Goal: Task Accomplishment & Management: Use online tool/utility

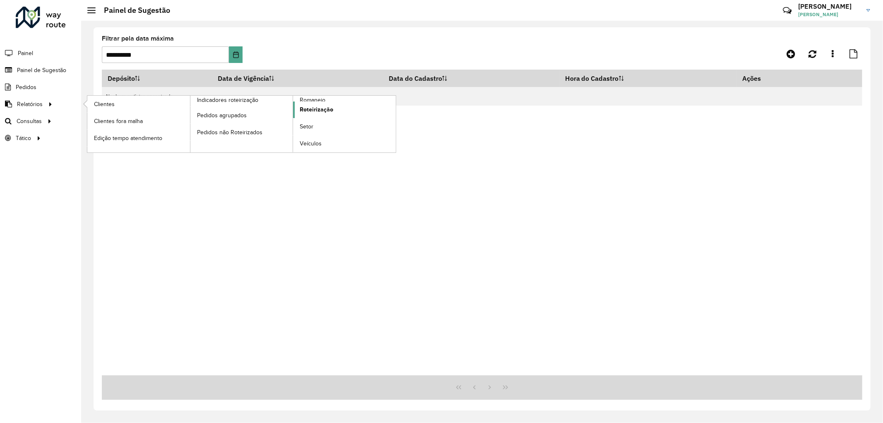
click at [323, 112] on span "Roteirização" at bounding box center [317, 109] width 34 height 9
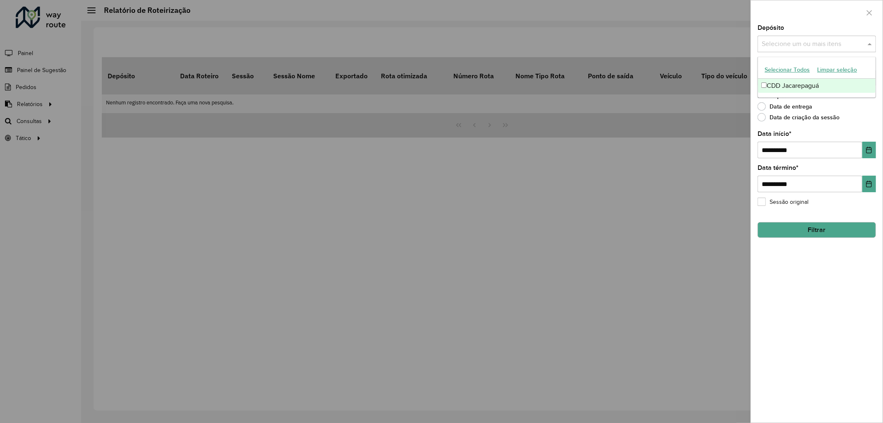
click at [802, 43] on input "text" at bounding box center [813, 44] width 106 height 10
drag, startPoint x: 109, startPoint y: 123, endPoint x: 12, endPoint y: 137, distance: 98.8
click at [99, 127] on div at bounding box center [441, 211] width 883 height 423
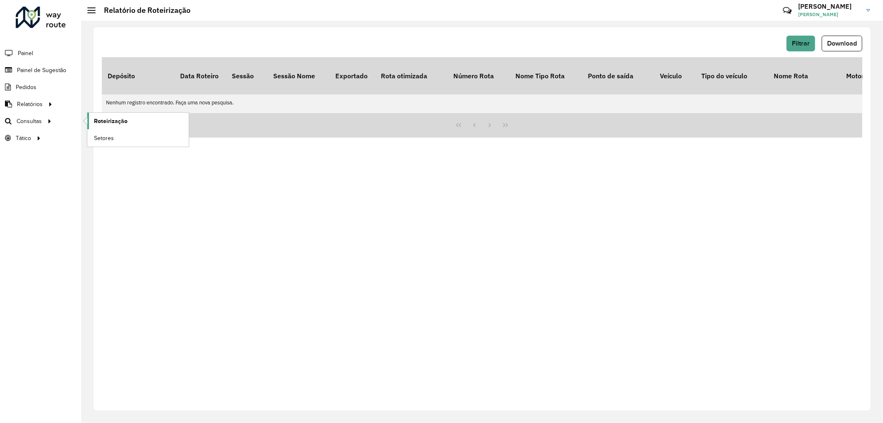
click at [129, 122] on link "Roteirização" at bounding box center [137, 121] width 101 height 17
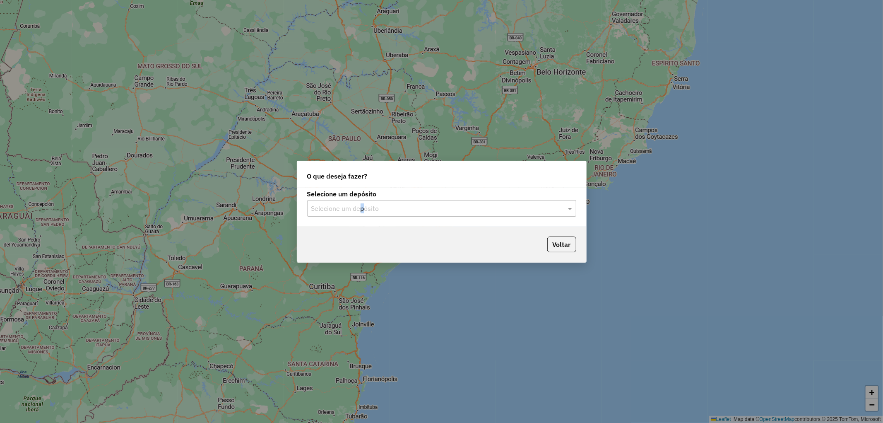
click at [362, 224] on div "Selecione um depósito Selecione um depósito" at bounding box center [441, 207] width 289 height 39
click at [353, 204] on input "text" at bounding box center [433, 209] width 244 height 10
click at [357, 228] on span "CDD Jacarepaguá" at bounding box center [337, 231] width 52 height 7
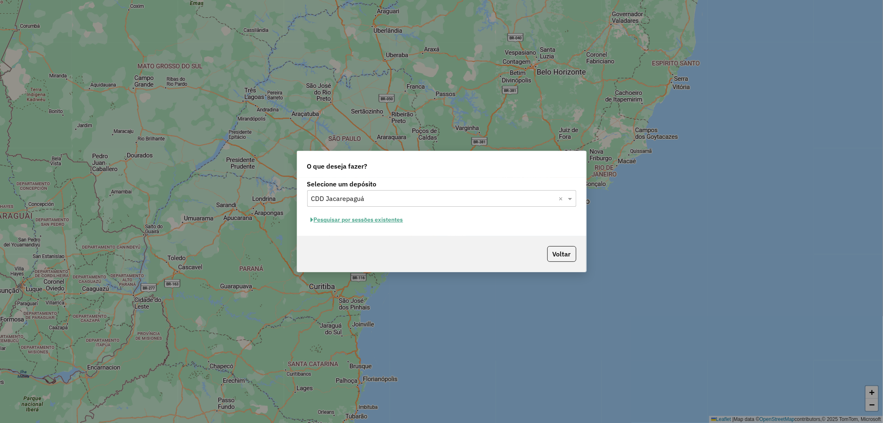
click at [373, 221] on button "Pesquisar por sessões existentes" at bounding box center [357, 219] width 100 height 13
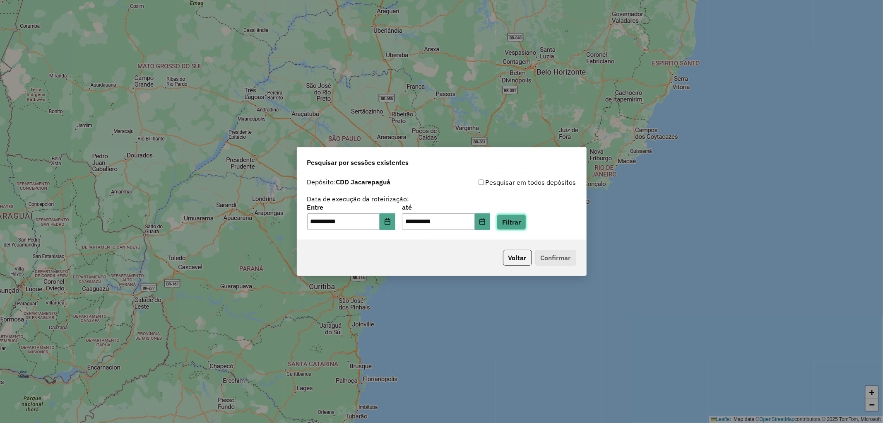
click at [526, 221] on button "Filtrar" at bounding box center [511, 222] width 29 height 16
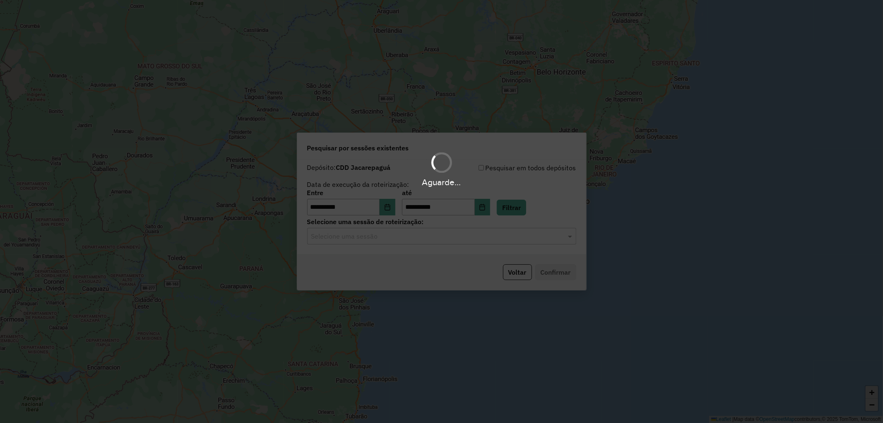
click at [456, 238] on hb-app "**********" at bounding box center [441, 211] width 883 height 423
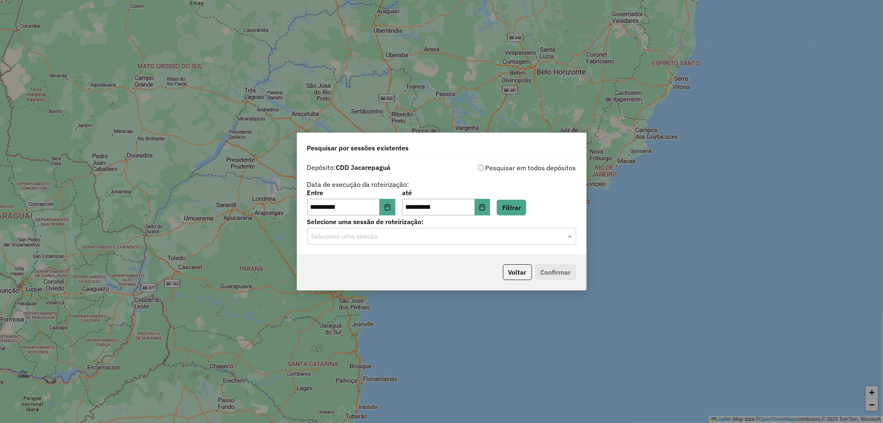
click at [456, 238] on input "text" at bounding box center [433, 236] width 244 height 10
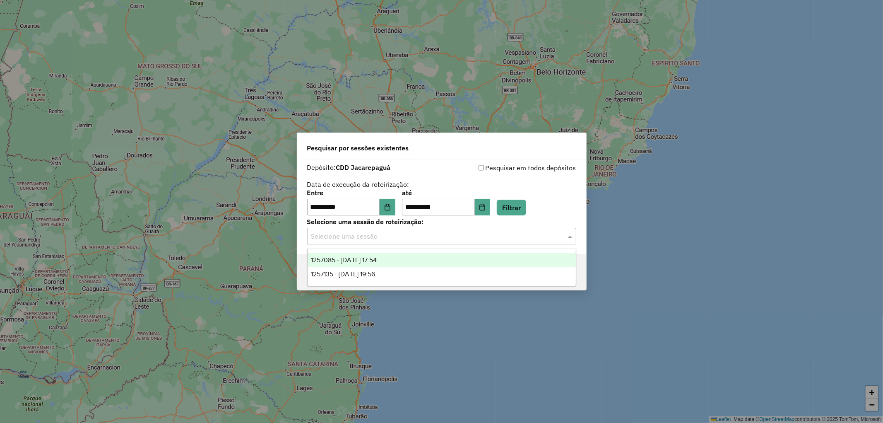
click at [441, 259] on div "1257085 - 01/09/2025 17:54" at bounding box center [442, 260] width 268 height 14
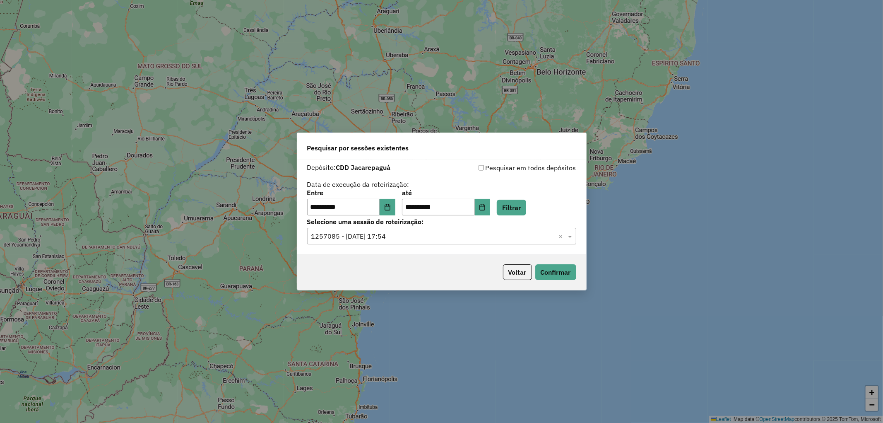
click at [433, 237] on input "text" at bounding box center [433, 236] width 244 height 10
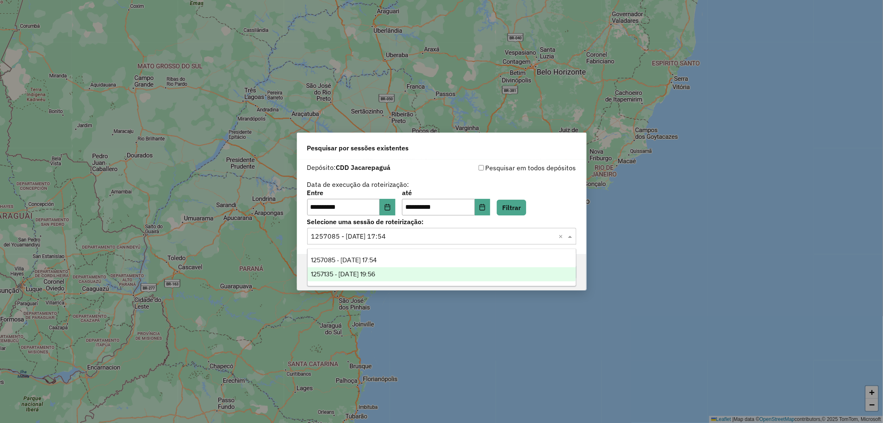
click at [433, 271] on div "1257135 - 01/09/2025 19:56" at bounding box center [442, 274] width 268 height 14
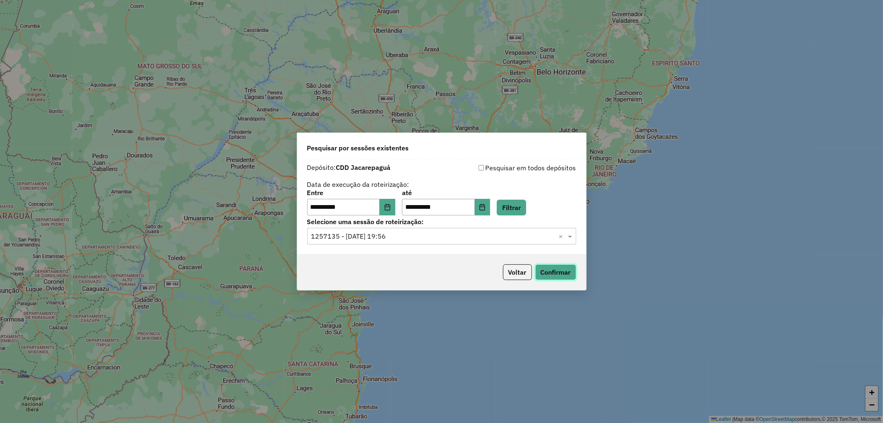
click at [568, 274] on button "Confirmar" at bounding box center [555, 272] width 41 height 16
click at [366, 223] on label "Selecione uma sessão de roteirização:" at bounding box center [441, 221] width 269 height 10
click at [368, 226] on div "Selecione uma sessão de roteirização: Selecione uma sessão × 1257135 - 01/09/20…" at bounding box center [441, 232] width 269 height 26
click at [370, 231] on input "text" at bounding box center [433, 236] width 244 height 10
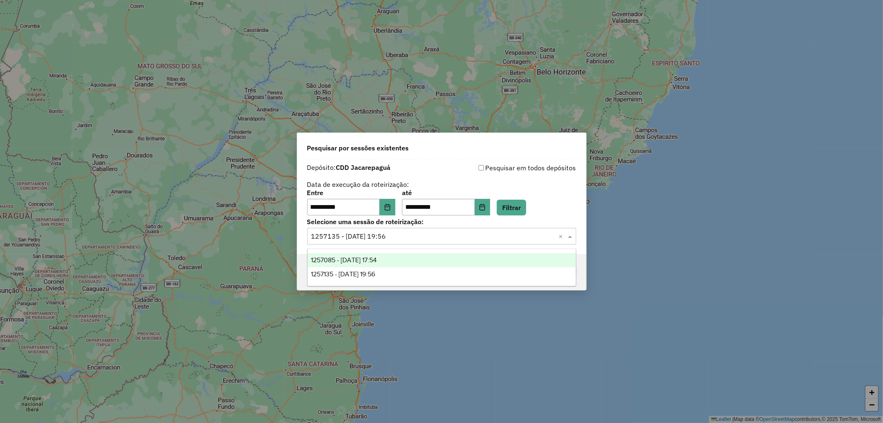
click at [377, 256] on span "1257085 - 01/09/2025 17:54" at bounding box center [344, 259] width 66 height 7
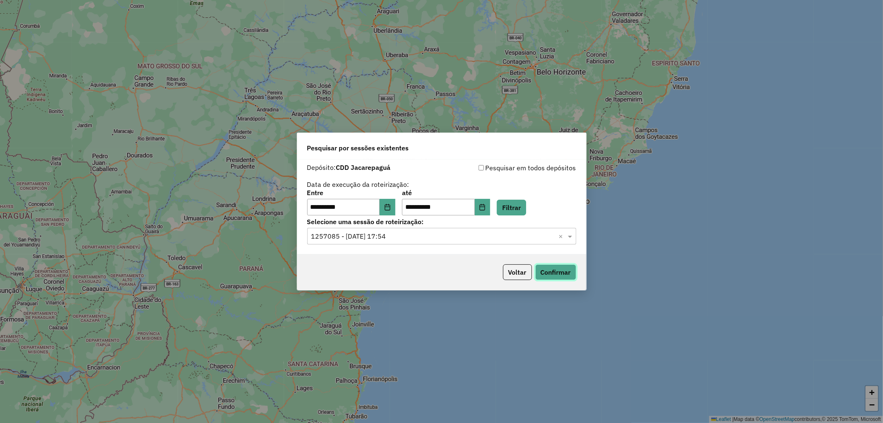
click at [562, 267] on button "Confirmar" at bounding box center [555, 272] width 41 height 16
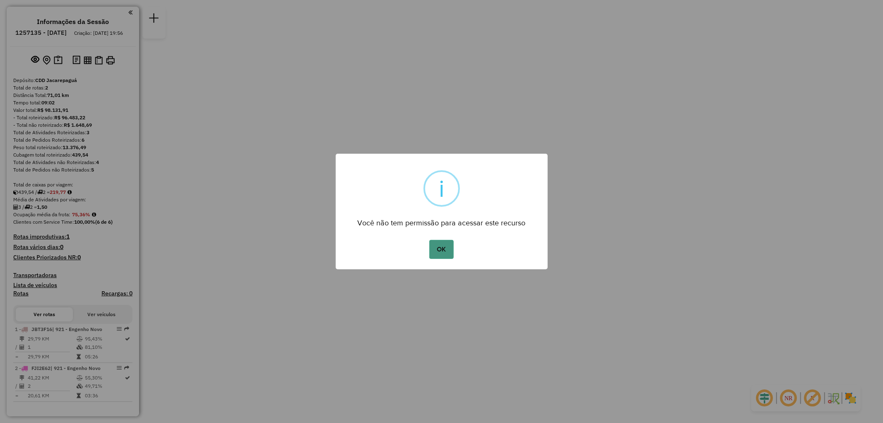
click at [449, 244] on button "OK" at bounding box center [441, 249] width 24 height 19
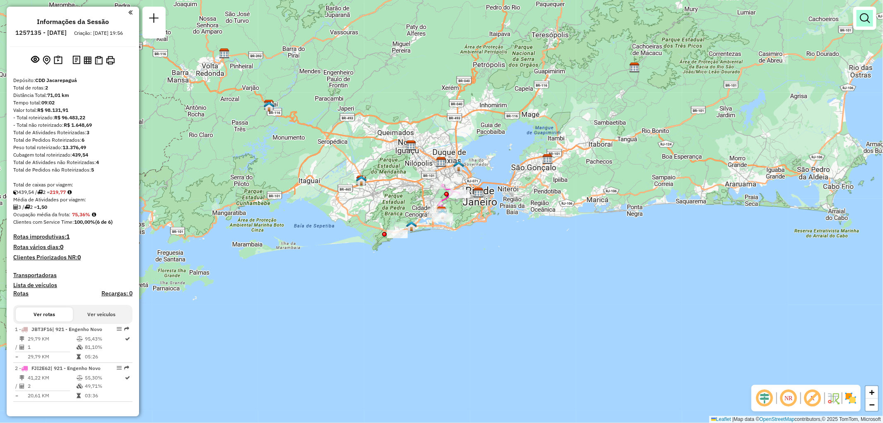
click at [866, 20] on em at bounding box center [865, 18] width 10 height 10
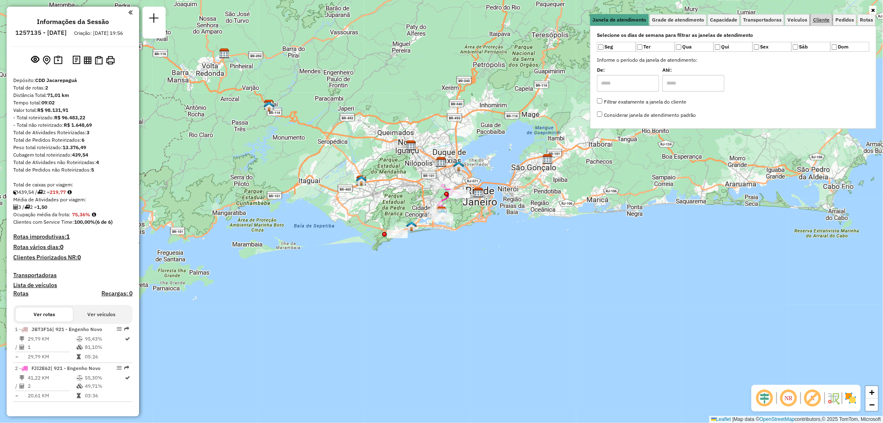
click at [816, 20] on span "Cliente" at bounding box center [821, 19] width 17 height 5
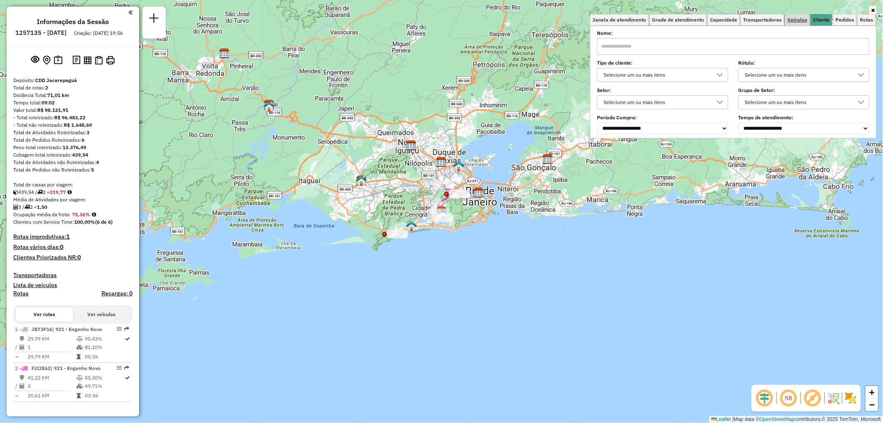
click at [804, 19] on span "Veículos" at bounding box center [797, 19] width 20 height 5
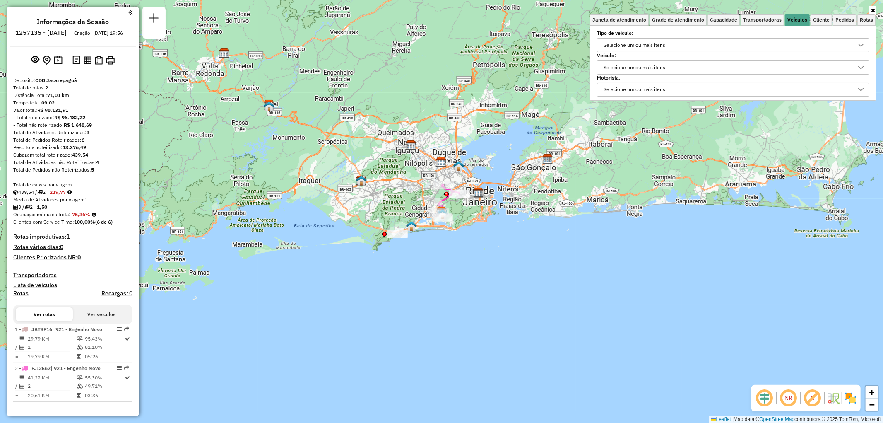
click at [639, 65] on div "Selecione um ou mais itens" at bounding box center [634, 67] width 67 height 13
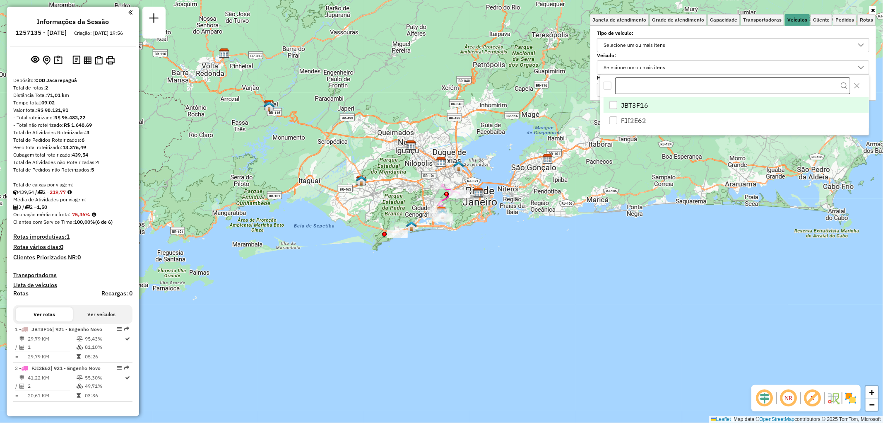
type input "*******"
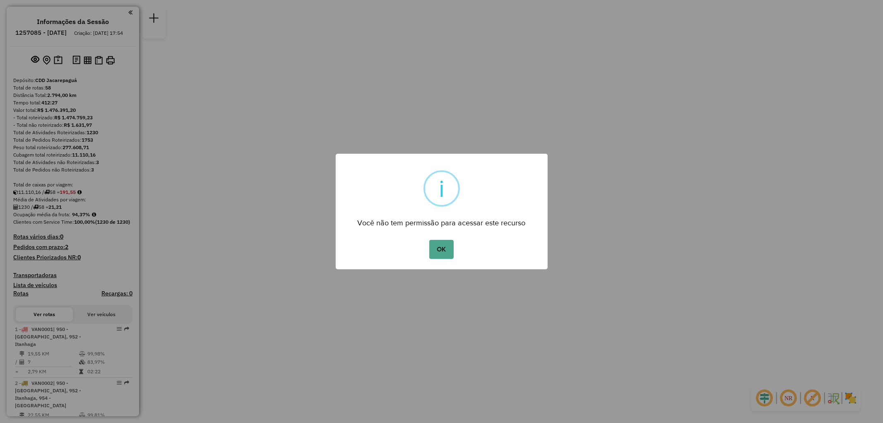
click at [428, 244] on div "OK No Cancel" at bounding box center [442, 249] width 212 height 23
click at [447, 254] on button "OK" at bounding box center [441, 249] width 24 height 19
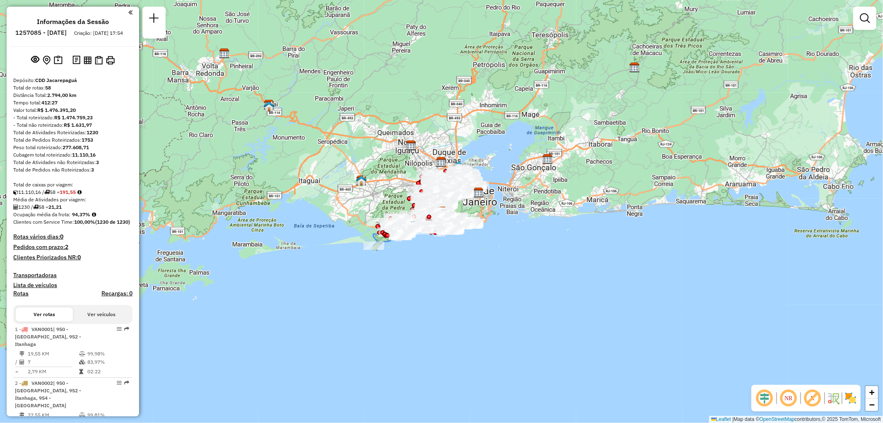
click at [882, 24] on div "Janela de atendimento Grade de atendimento Capacidade Transportadoras Veículos …" at bounding box center [441, 211] width 883 height 423
click at [872, 24] on link at bounding box center [864, 18] width 17 height 17
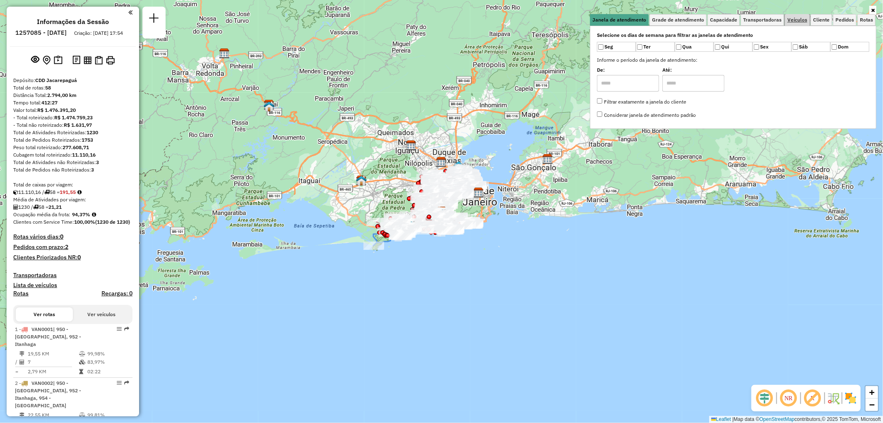
click at [798, 19] on span "Veículos" at bounding box center [797, 19] width 20 height 5
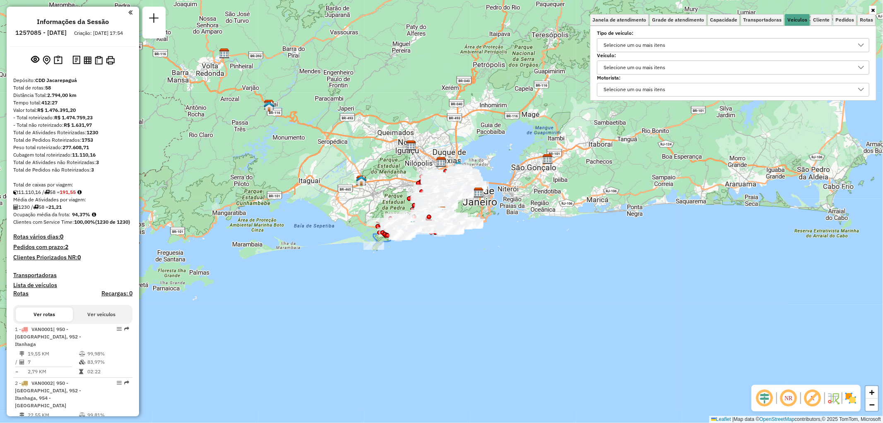
click at [655, 69] on div "Selecione um ou mais itens" at bounding box center [634, 67] width 67 height 13
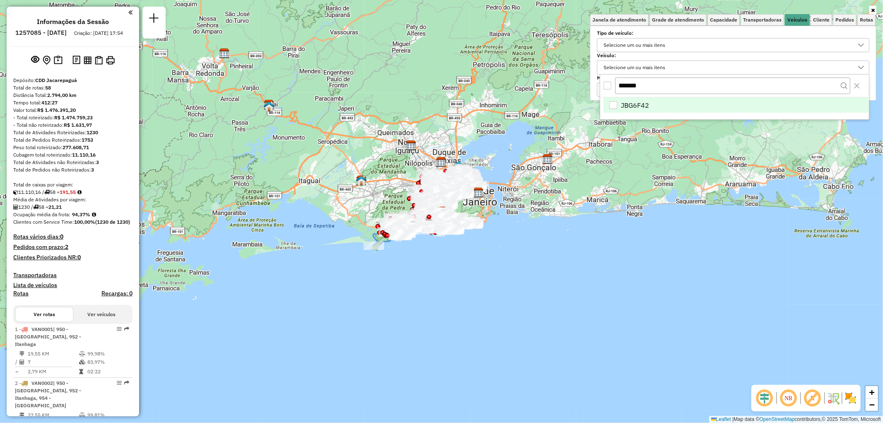
type input "*******"
click at [611, 101] on div "JBG6F42" at bounding box center [613, 105] width 8 height 8
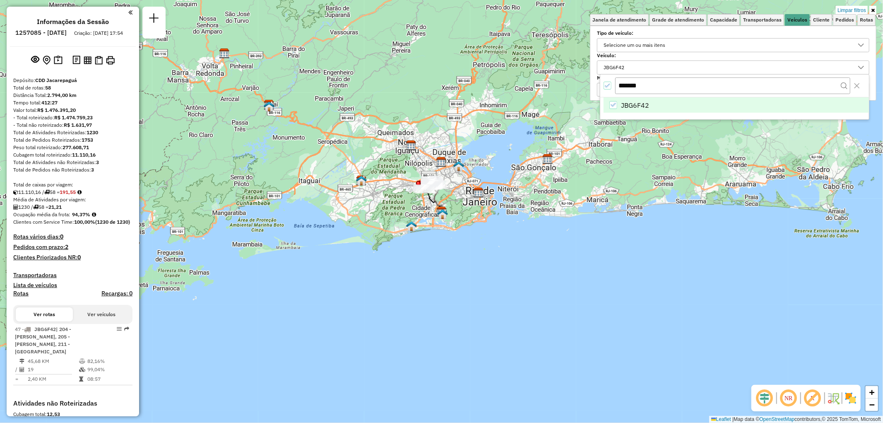
click at [377, 281] on div "Limpar filtros Janela de atendimento Grade de atendimento Capacidade Transporta…" at bounding box center [441, 211] width 883 height 423
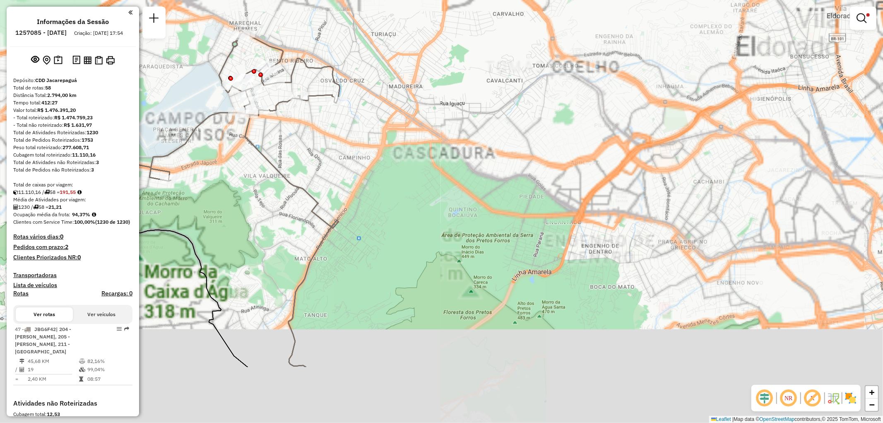
drag, startPoint x: 466, startPoint y: 301, endPoint x: 523, endPoint y: 167, distance: 145.9
click at [522, 168] on div "Limpar filtros Janela de atendimento Grade de atendimento Capacidade Transporta…" at bounding box center [441, 211] width 883 height 423
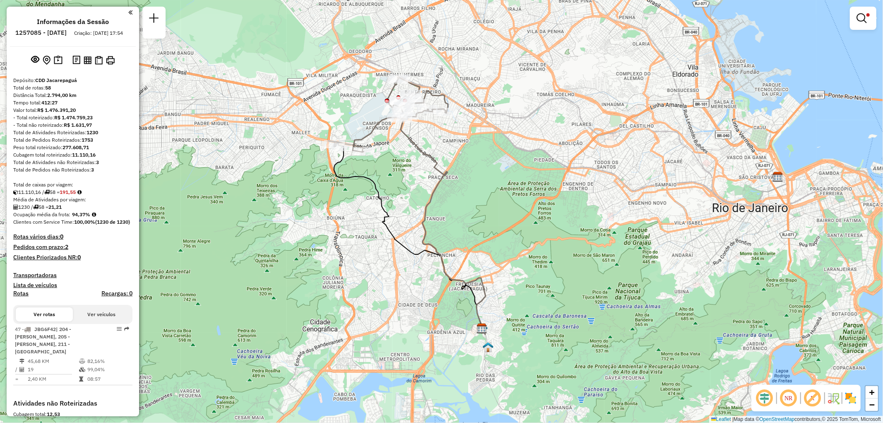
drag, startPoint x: 501, startPoint y: 199, endPoint x: 475, endPoint y: 197, distance: 26.6
click at [475, 197] on div "Limpar filtros Janela de atendimento Grade de atendimento Capacidade Transporta…" at bounding box center [441, 211] width 883 height 423
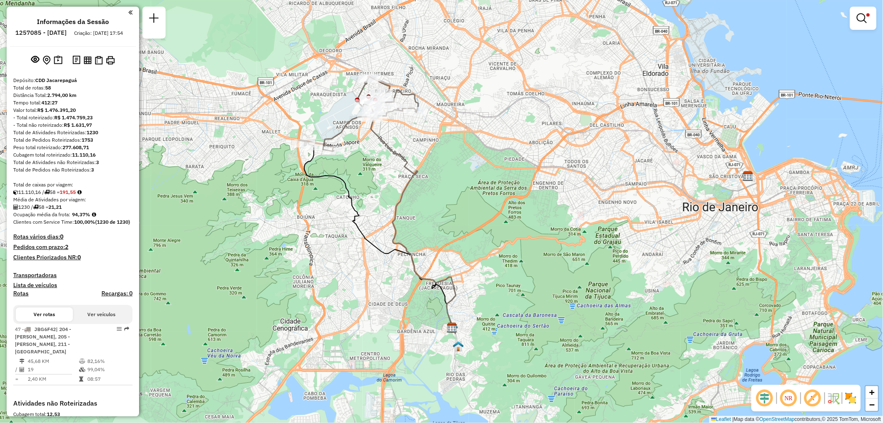
click at [468, 196] on div "Limpar filtros Janela de atendimento Grade de atendimento Capacidade Transporta…" at bounding box center [441, 211] width 883 height 423
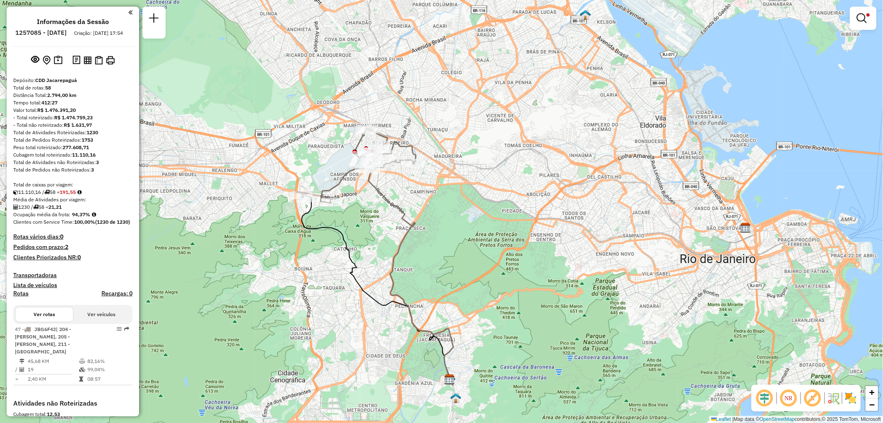
drag, startPoint x: 295, startPoint y: 313, endPoint x: 295, endPoint y: 325, distance: 12.4
click at [295, 325] on div "Limpar filtros Janela de atendimento Grade de atendimento Capacidade Transporta…" at bounding box center [441, 211] width 883 height 423
